Goal: Task Accomplishment & Management: Manage account settings

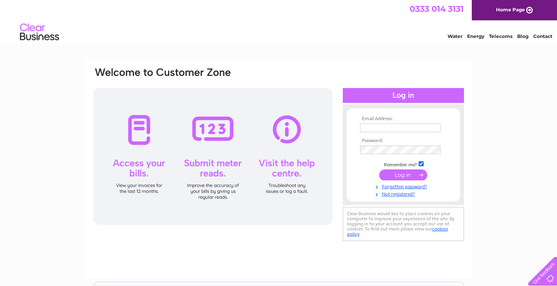
click at [506, 8] on link "Home Page" at bounding box center [513, 10] width 85 height 20
type input "brodiezara@gmail.com"
click at [399, 178] on input "submit" at bounding box center [403, 174] width 48 height 11
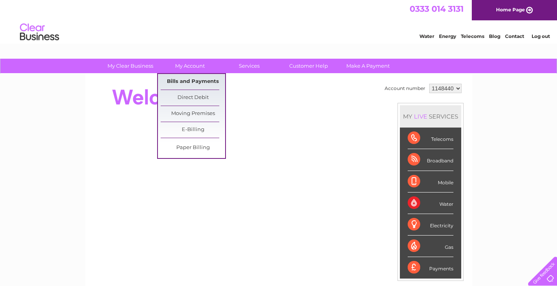
click at [203, 79] on link "Bills and Payments" at bounding box center [193, 82] width 64 height 16
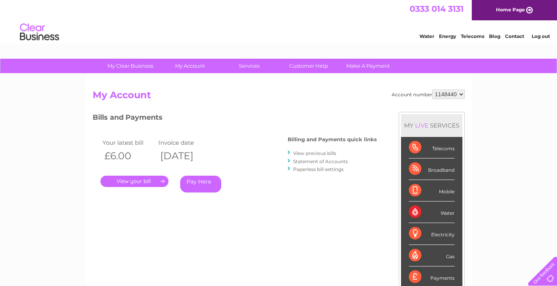
click at [539, 37] on link "Log out" at bounding box center [540, 36] width 18 height 6
